Goal: Register for event/course

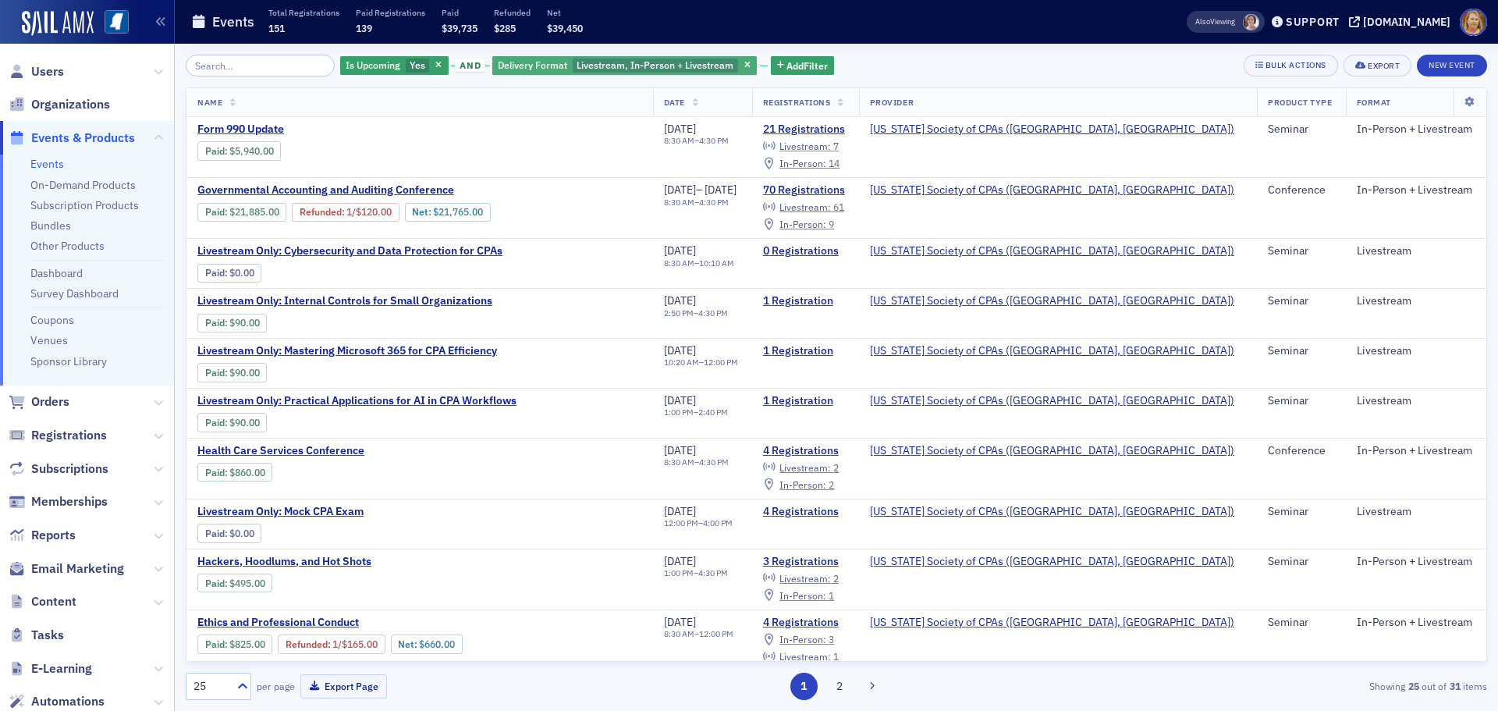
click at [608, 71] on span "Livestream, In-Person + Livestream" at bounding box center [655, 65] width 157 height 12
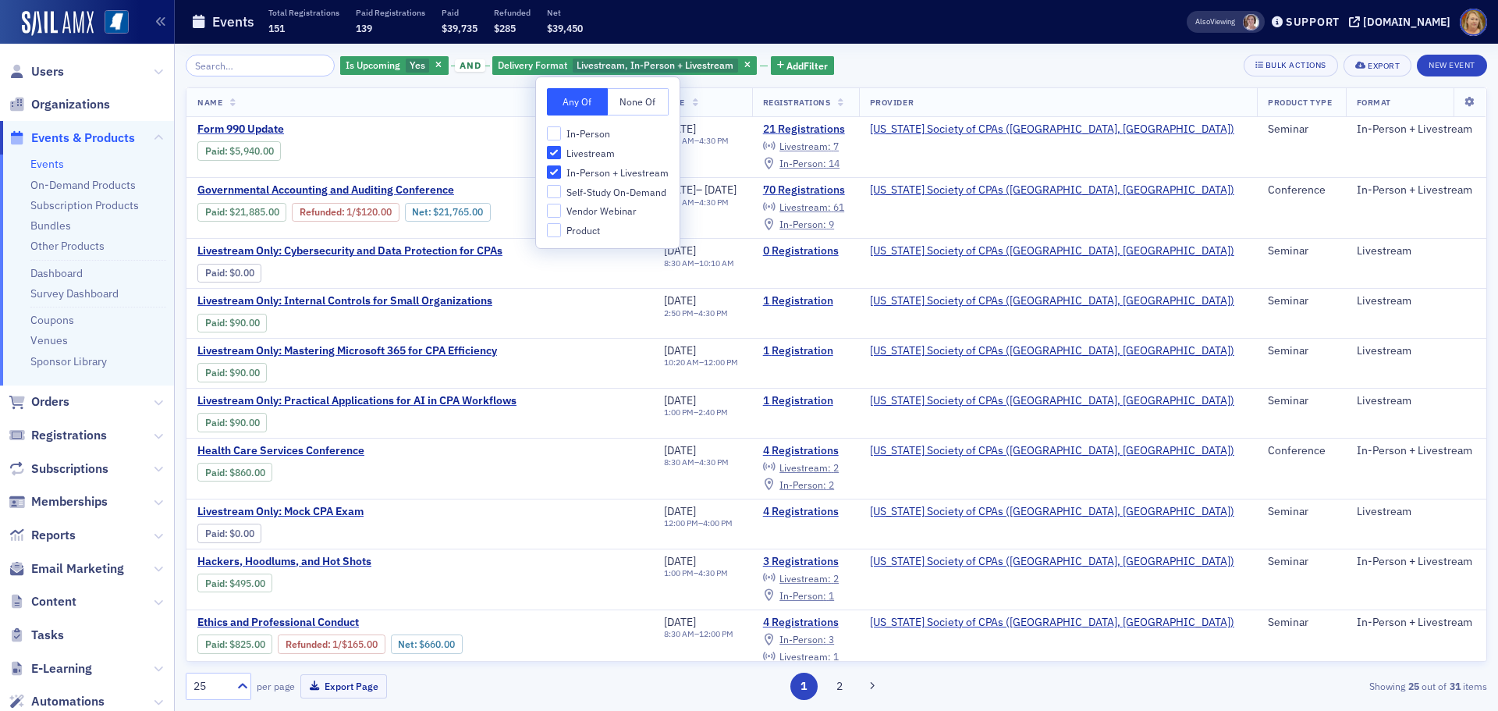
click at [588, 126] on div "Any Of None Of In-Person Livestream In-Person + Livestream Self-Study On-Demand…" at bounding box center [608, 162] width 144 height 171
click at [588, 133] on span "In-Person" at bounding box center [588, 133] width 44 height 13
click at [561, 133] on input "In-Person" at bounding box center [554, 133] width 14 height 14
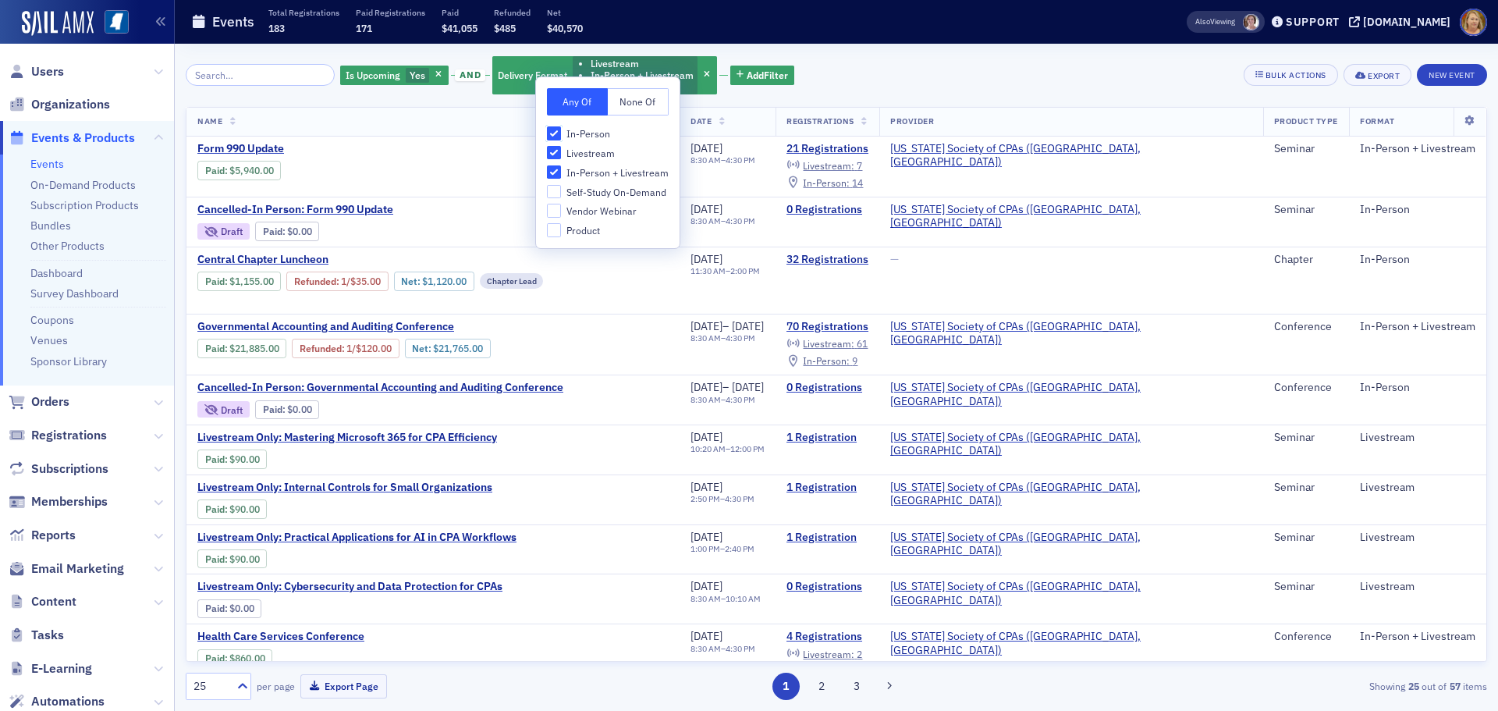
click at [556, 126] on input "In-Person" at bounding box center [554, 133] width 14 height 14
checkbox input "false"
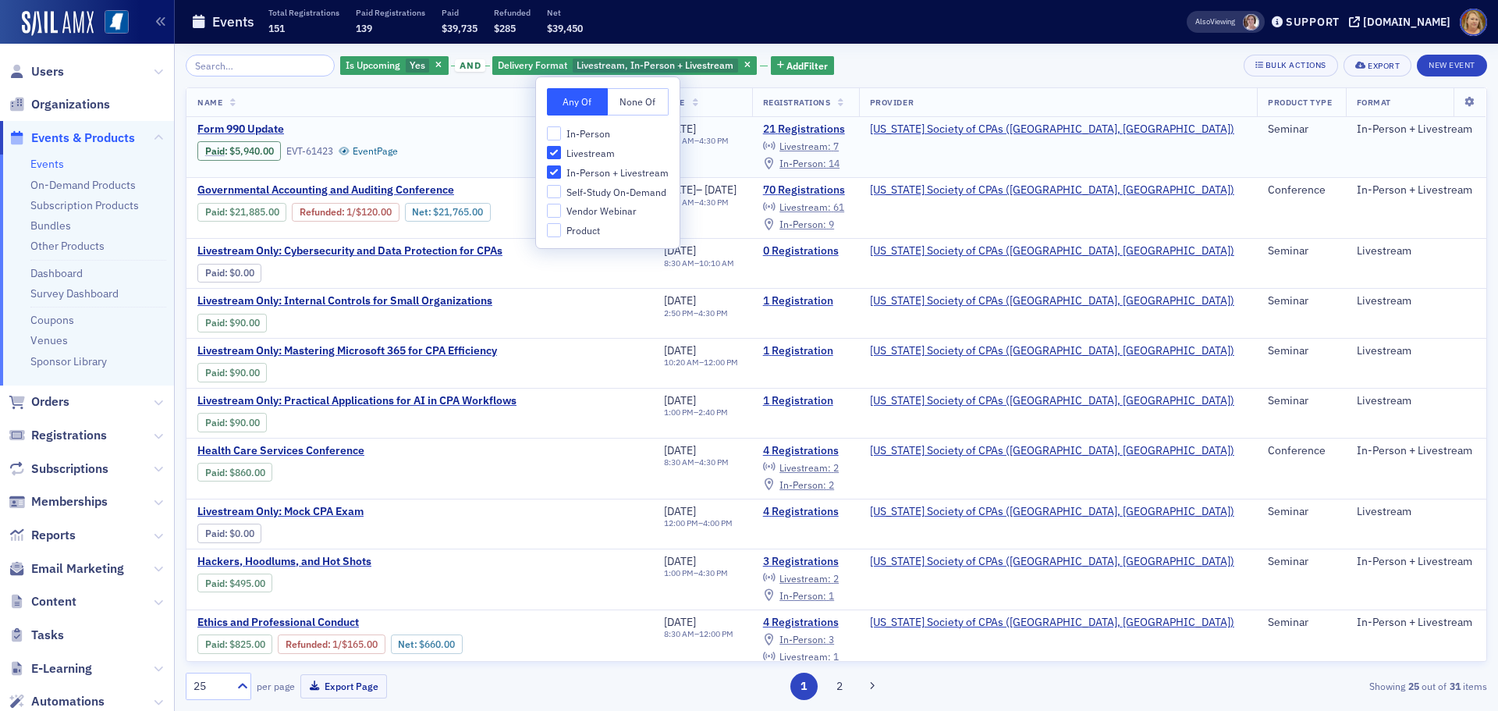
click at [472, 144] on div "Form 990 Update Paid : $5,940.00 EVT-61423 Event Page" at bounding box center [419, 142] width 445 height 38
